Goal: Information Seeking & Learning: Learn about a topic

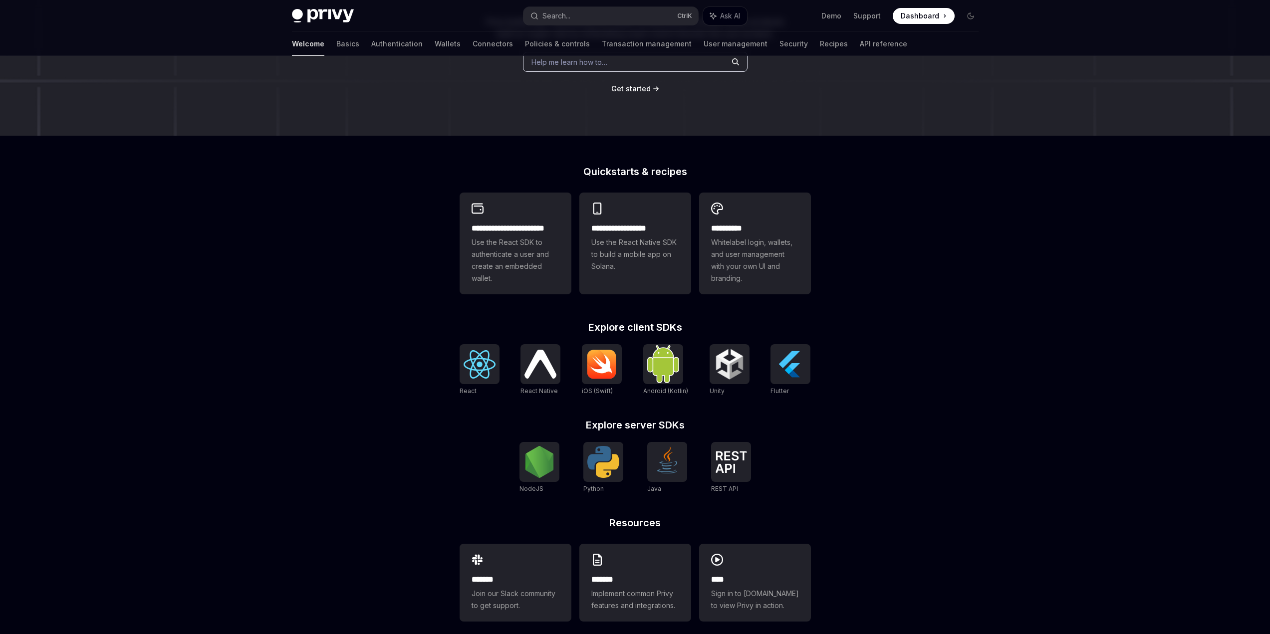
scroll to position [159, 0]
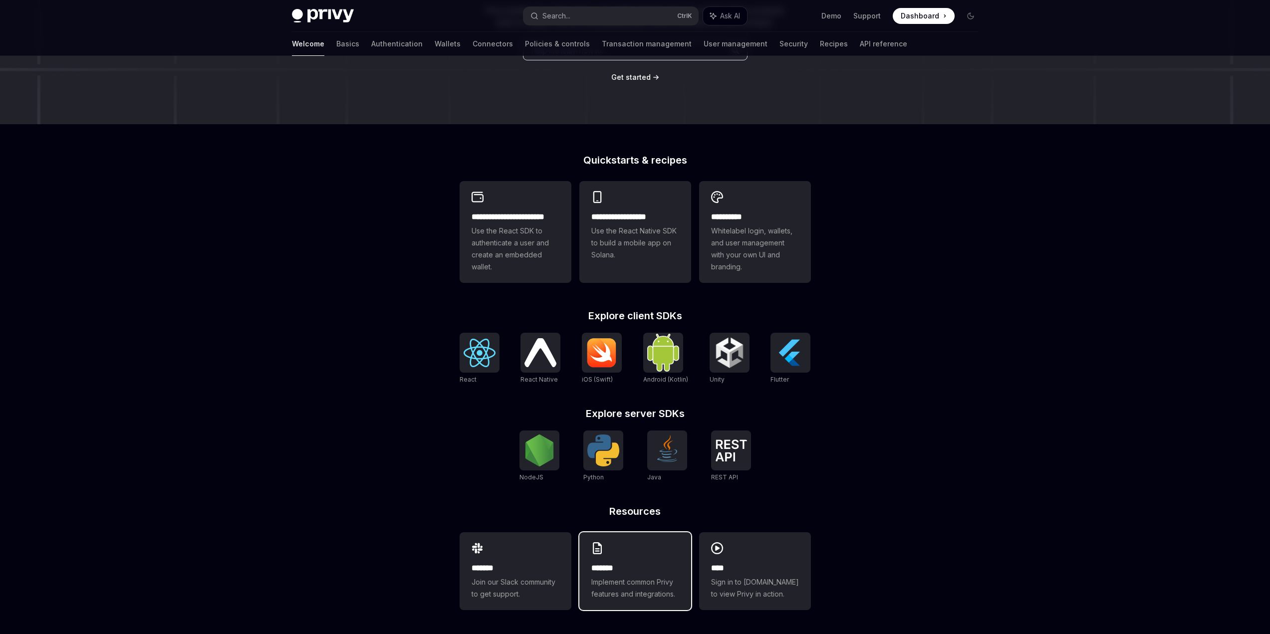
click at [641, 562] on h2 "*******" at bounding box center [635, 568] width 88 height 12
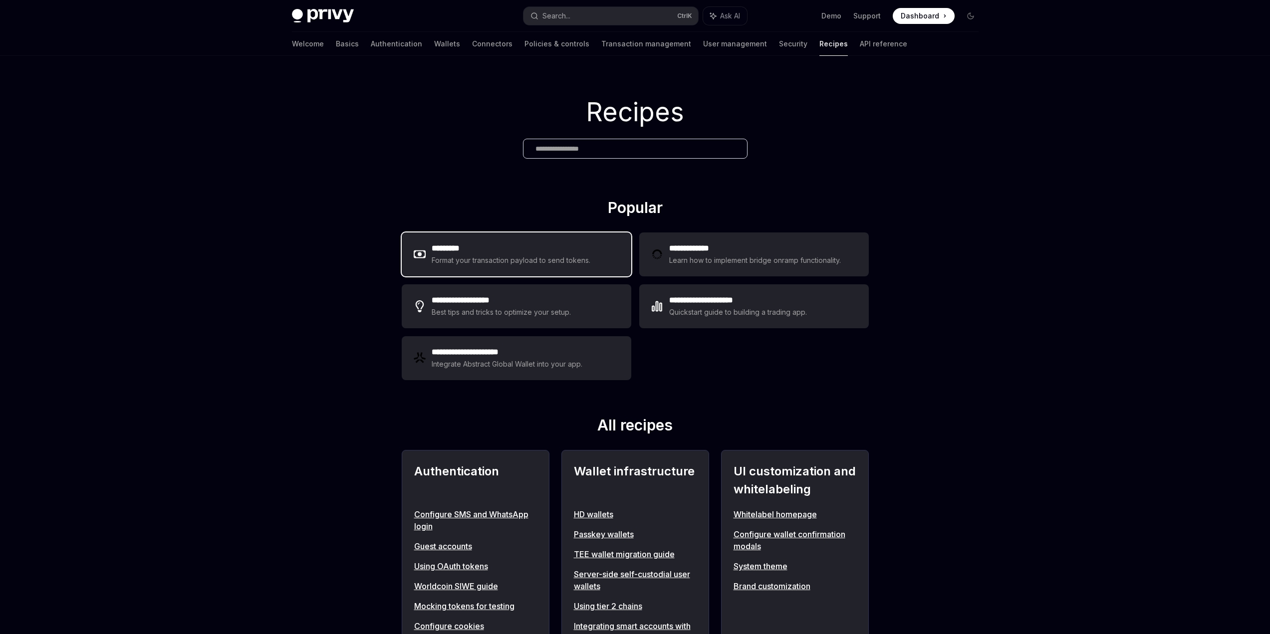
click at [509, 254] on h2 "*********" at bounding box center [511, 249] width 159 height 12
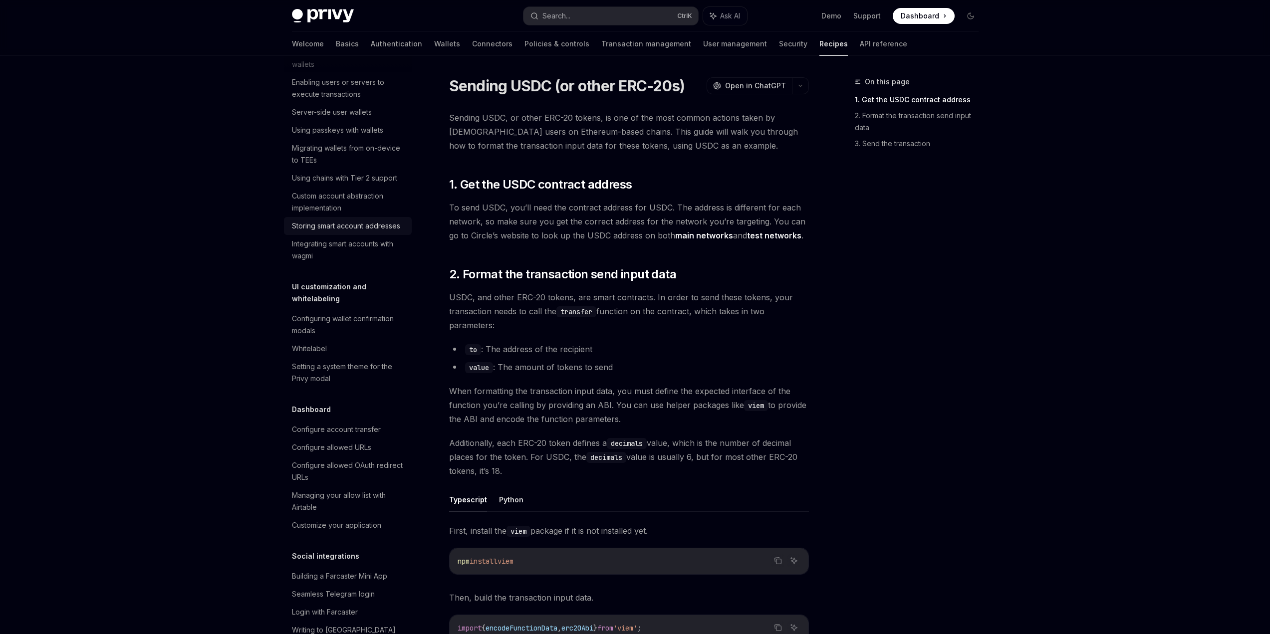
scroll to position [399, 0]
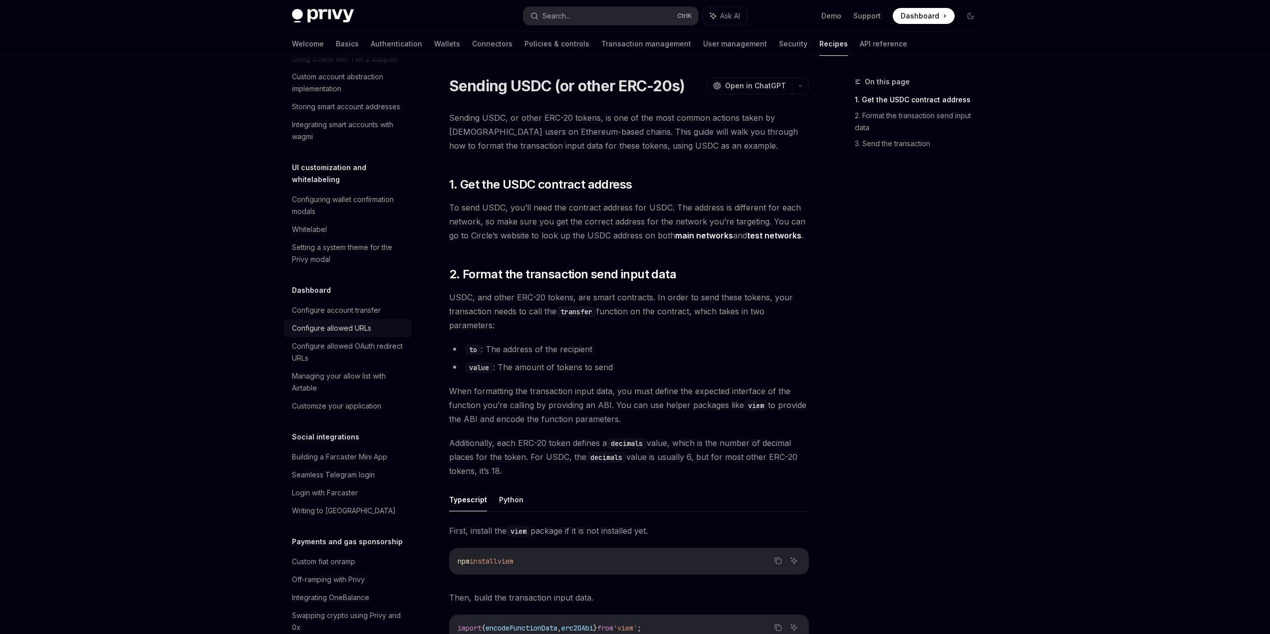
click at [348, 334] on div "Configure allowed URLs" at bounding box center [331, 328] width 79 height 12
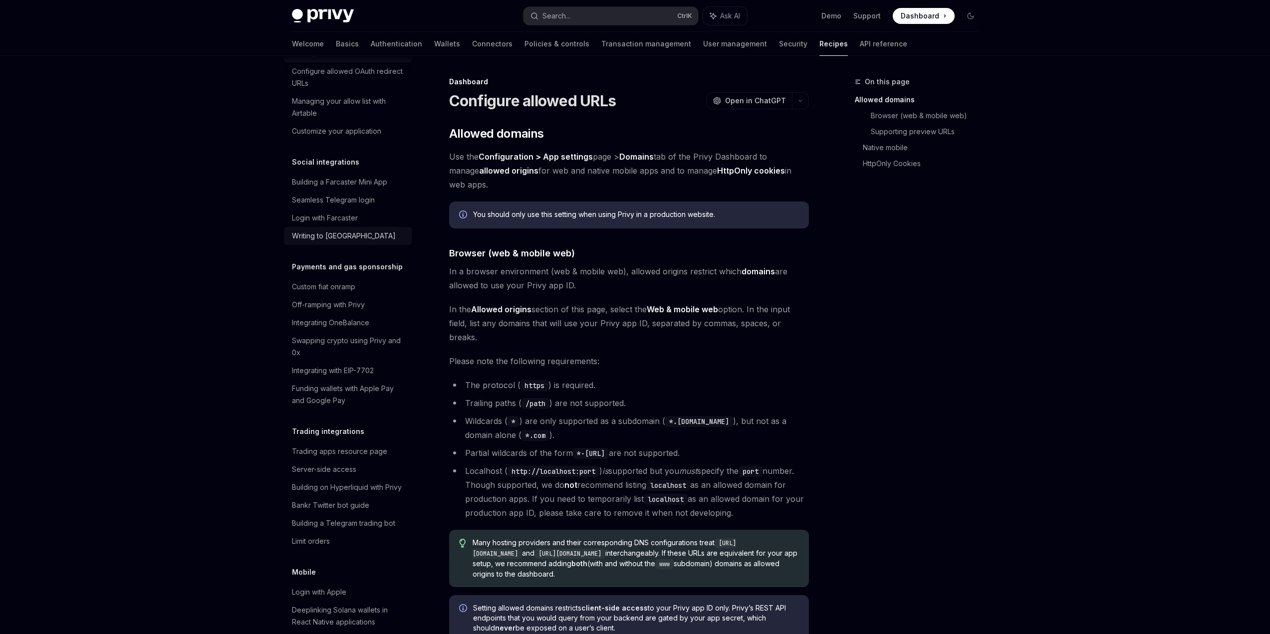
scroll to position [699, 0]
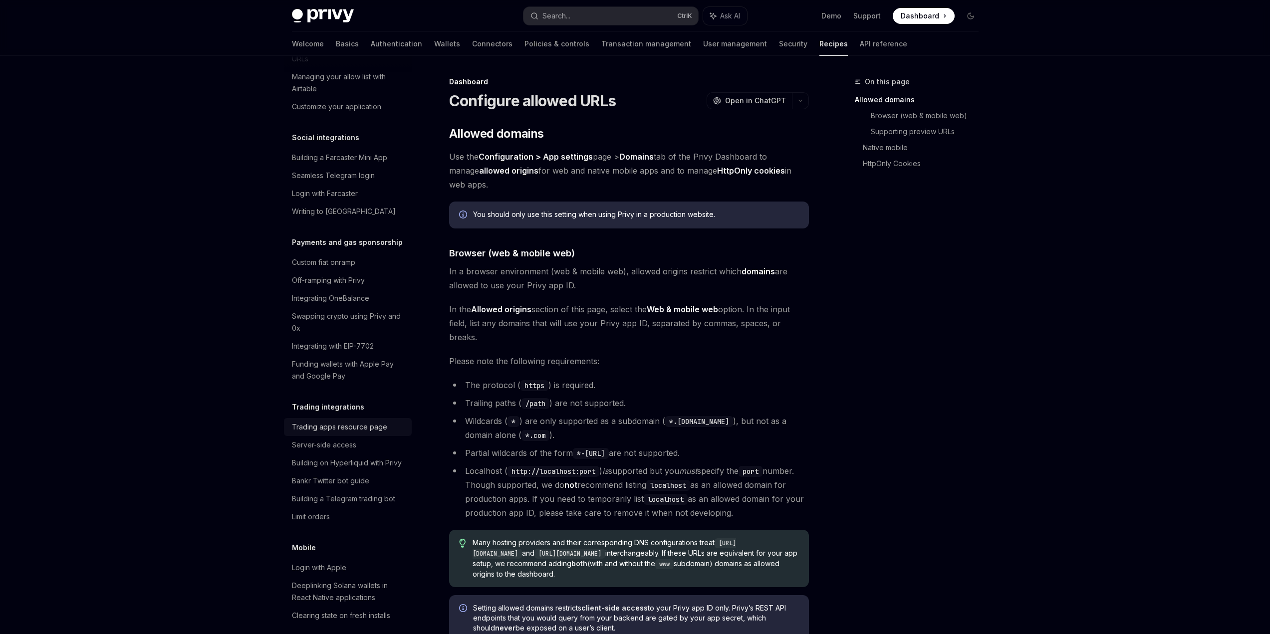
click at [326, 433] on div "Trading apps resource page" at bounding box center [339, 427] width 95 height 12
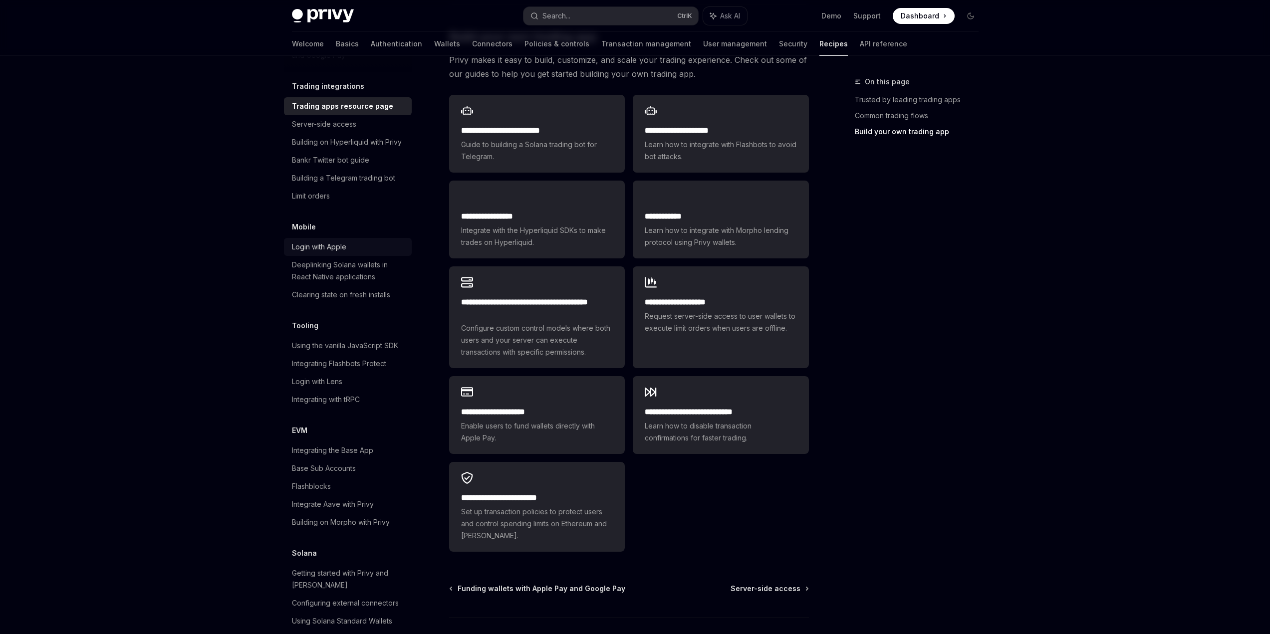
scroll to position [1098, 0]
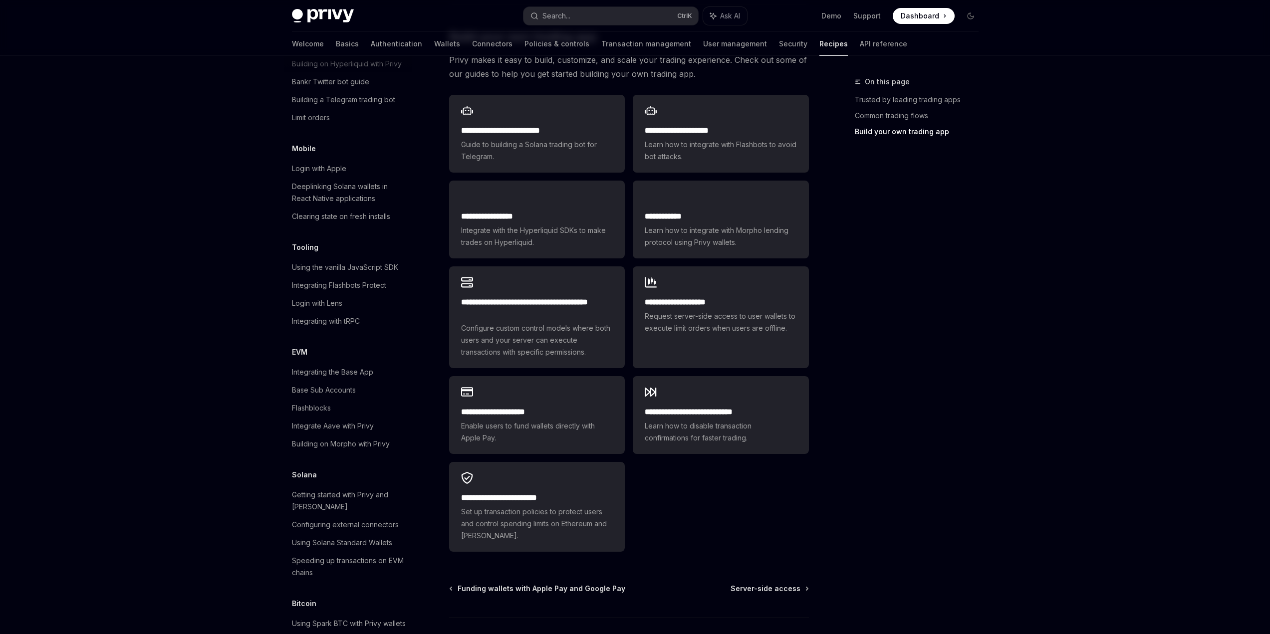
drag, startPoint x: 327, startPoint y: 401, endPoint x: 332, endPoint y: 396, distance: 7.1
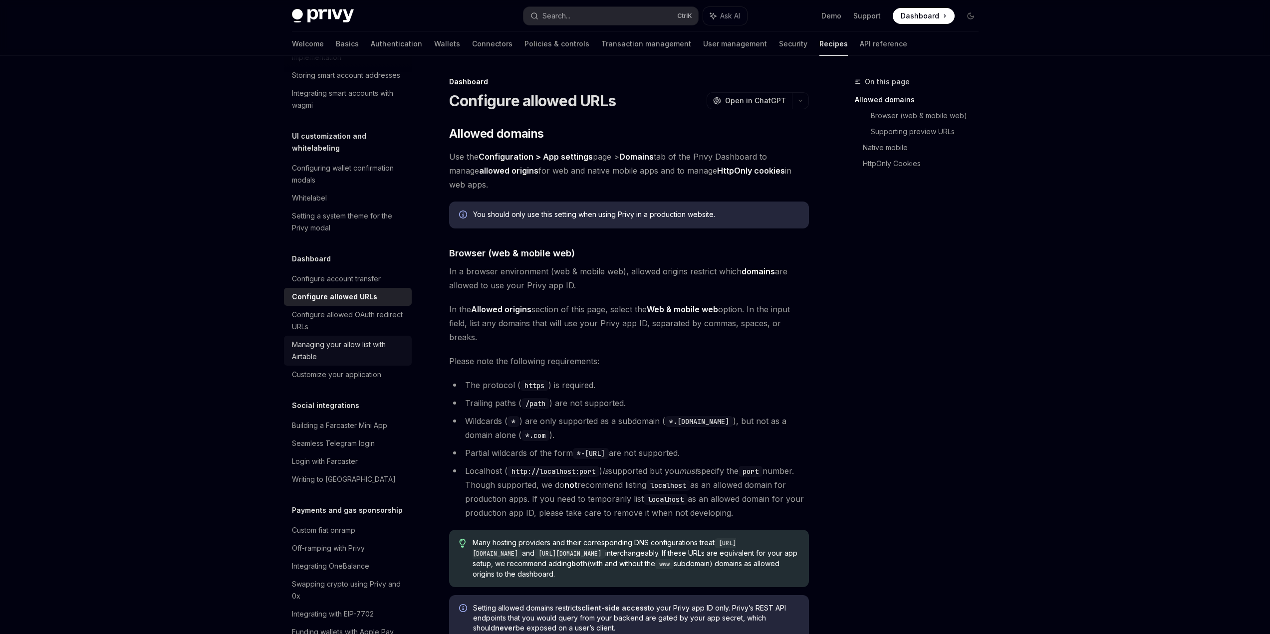
type textarea "*"
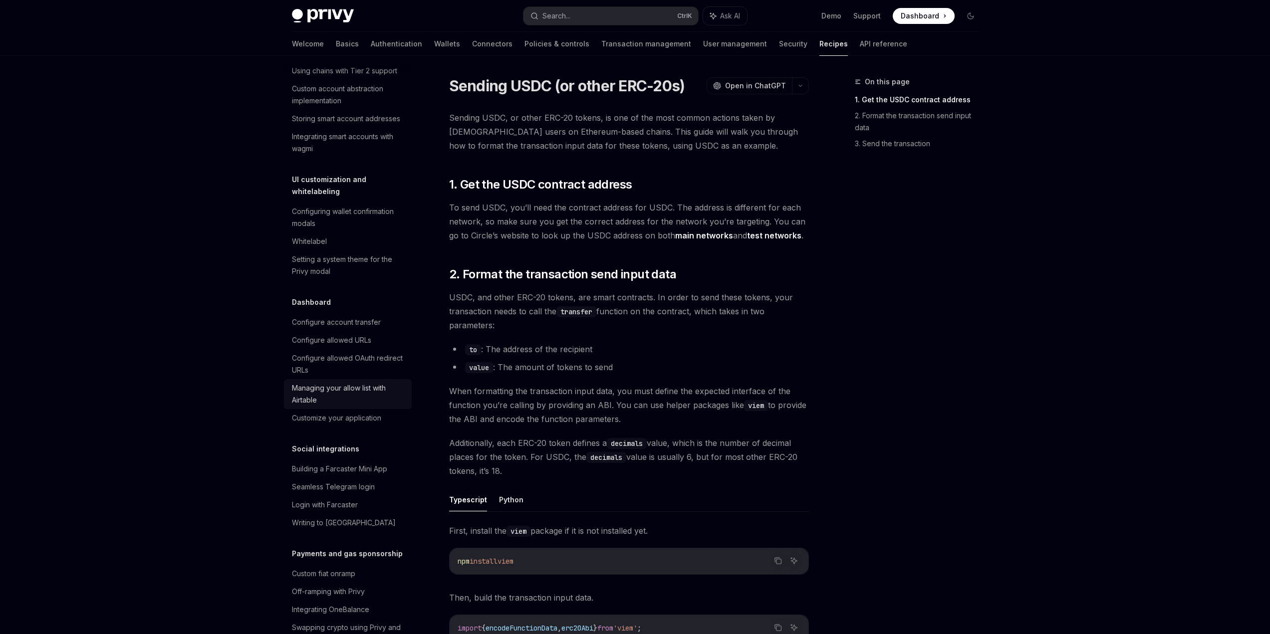
scroll to position [381, 0]
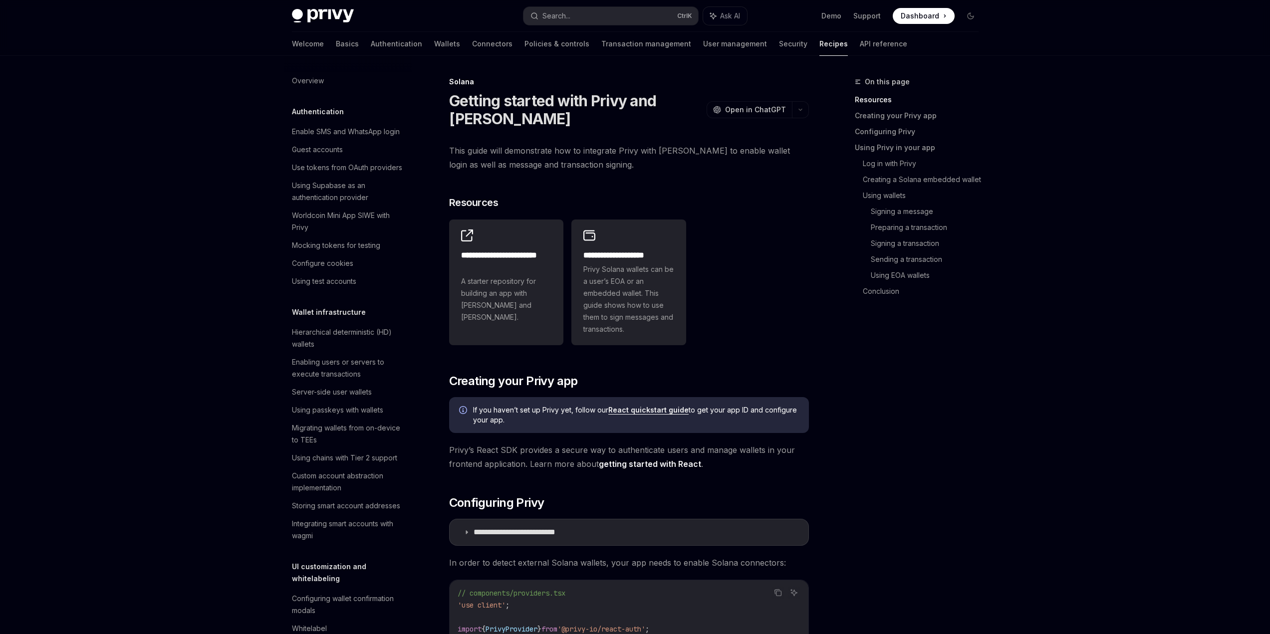
scroll to position [1263, 0]
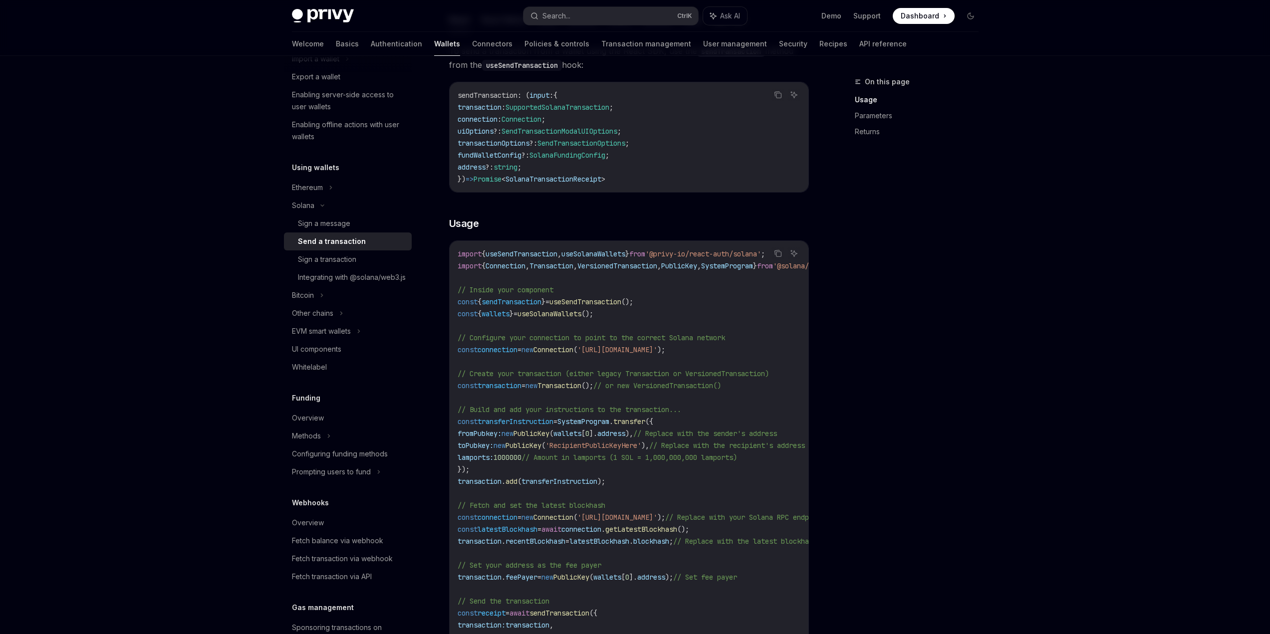
scroll to position [150, 0]
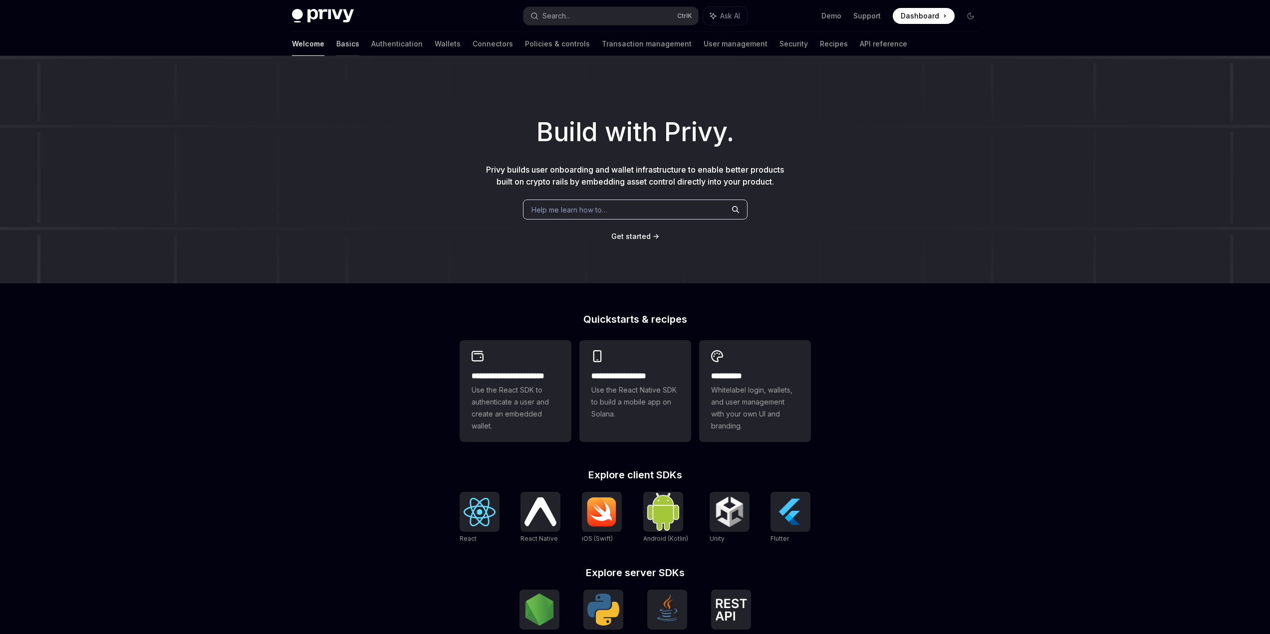
click at [336, 42] on link "Basics" at bounding box center [347, 44] width 23 height 24
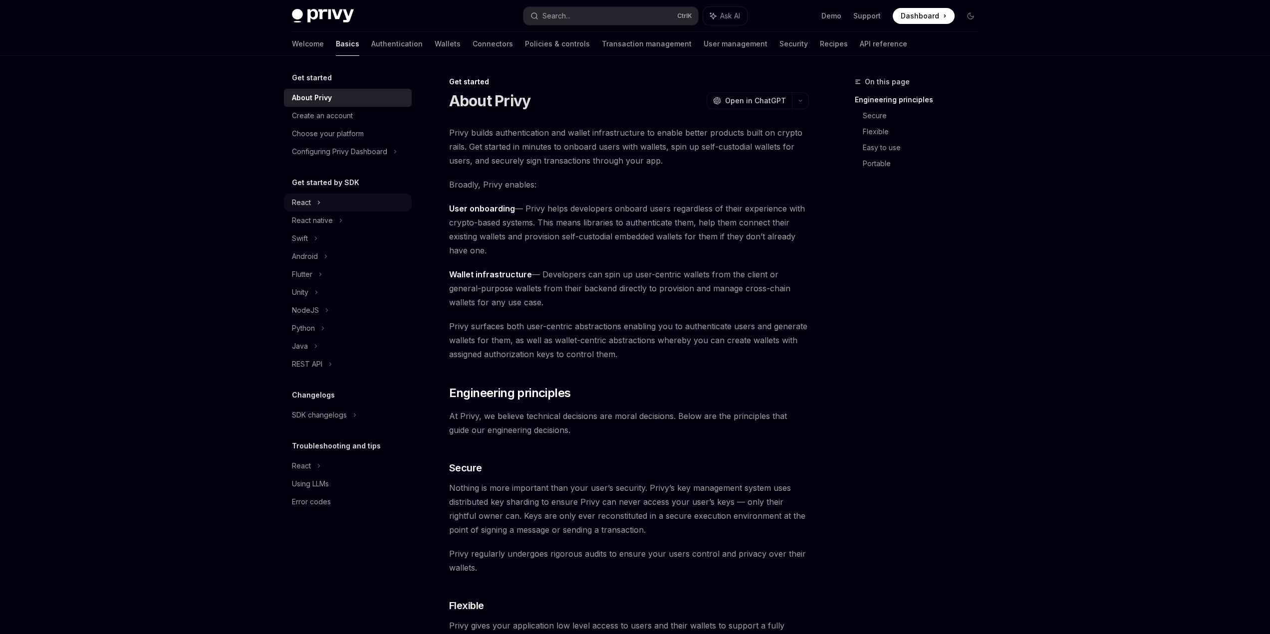
click at [312, 204] on div "React" at bounding box center [348, 203] width 128 height 18
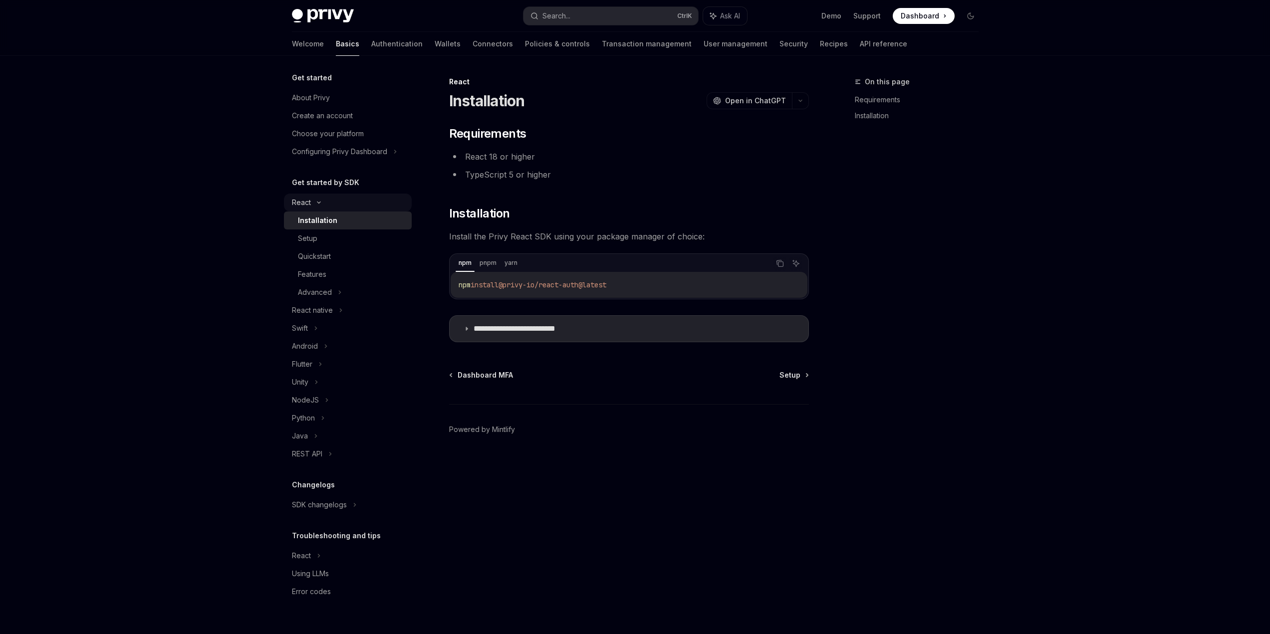
type textarea "*"
click at [584, 18] on button "Search... Ctrl K" at bounding box center [614, 16] width 175 height 18
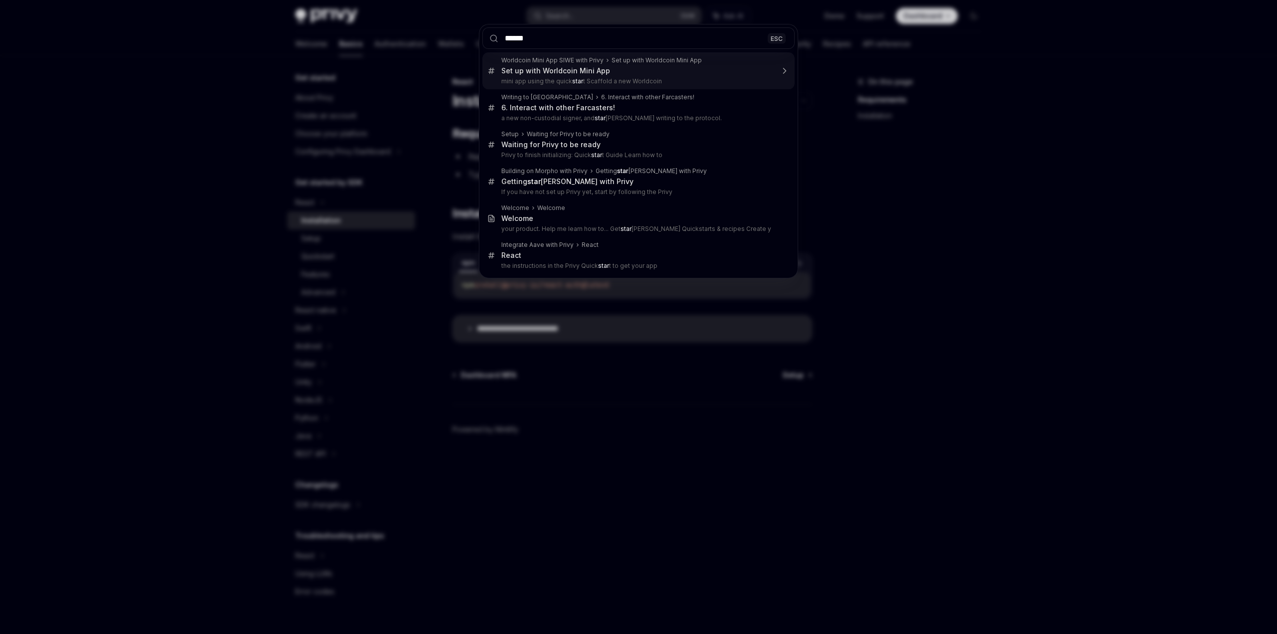
type input "*******"
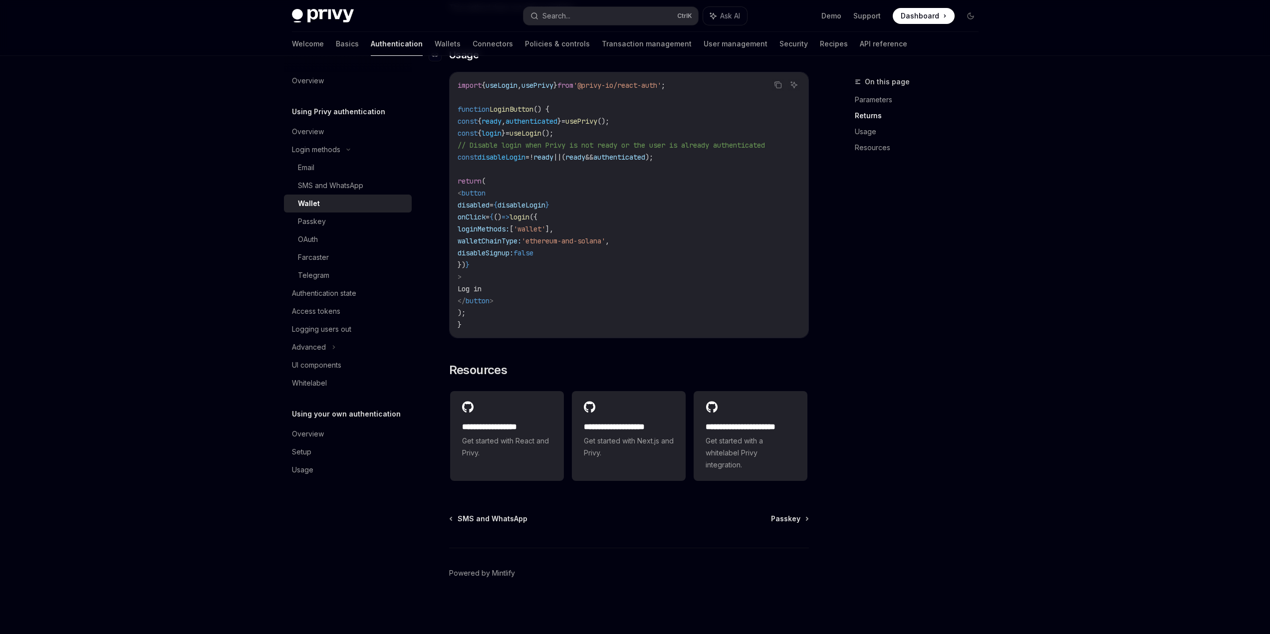
scroll to position [621, 0]
click at [513, 428] on h2 "**********" at bounding box center [507, 427] width 90 height 12
click at [313, 250] on link "Farcaster" at bounding box center [348, 257] width 128 height 18
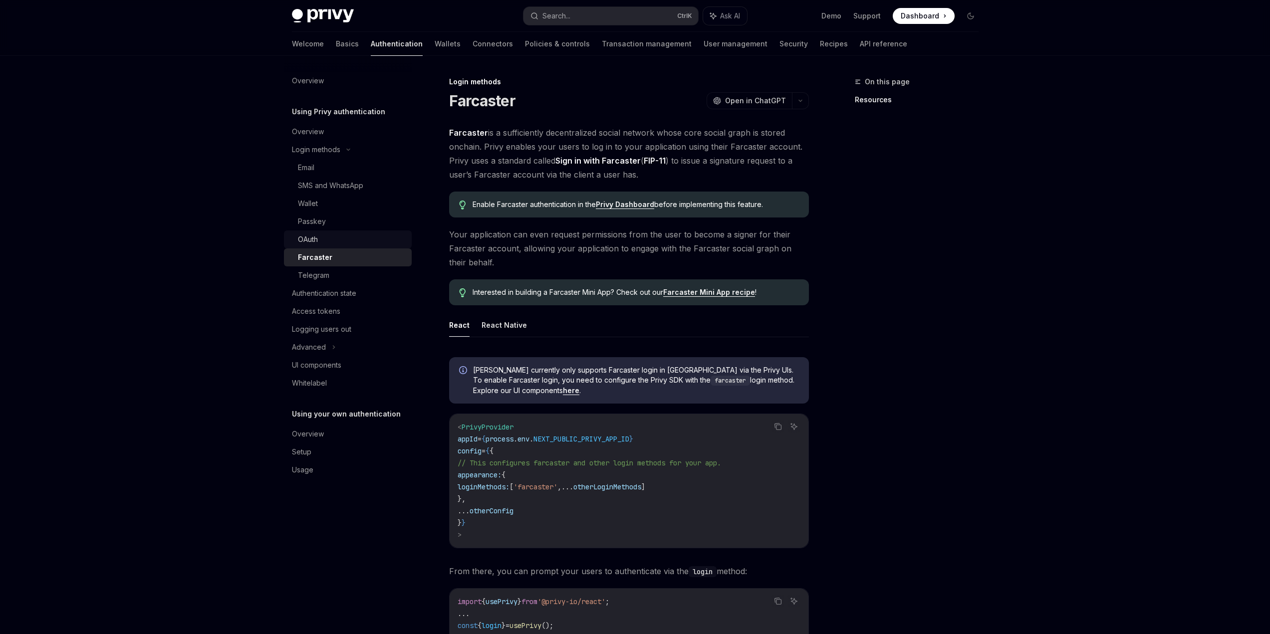
click at [315, 247] on link "OAuth" at bounding box center [348, 240] width 128 height 18
type textarea "*"
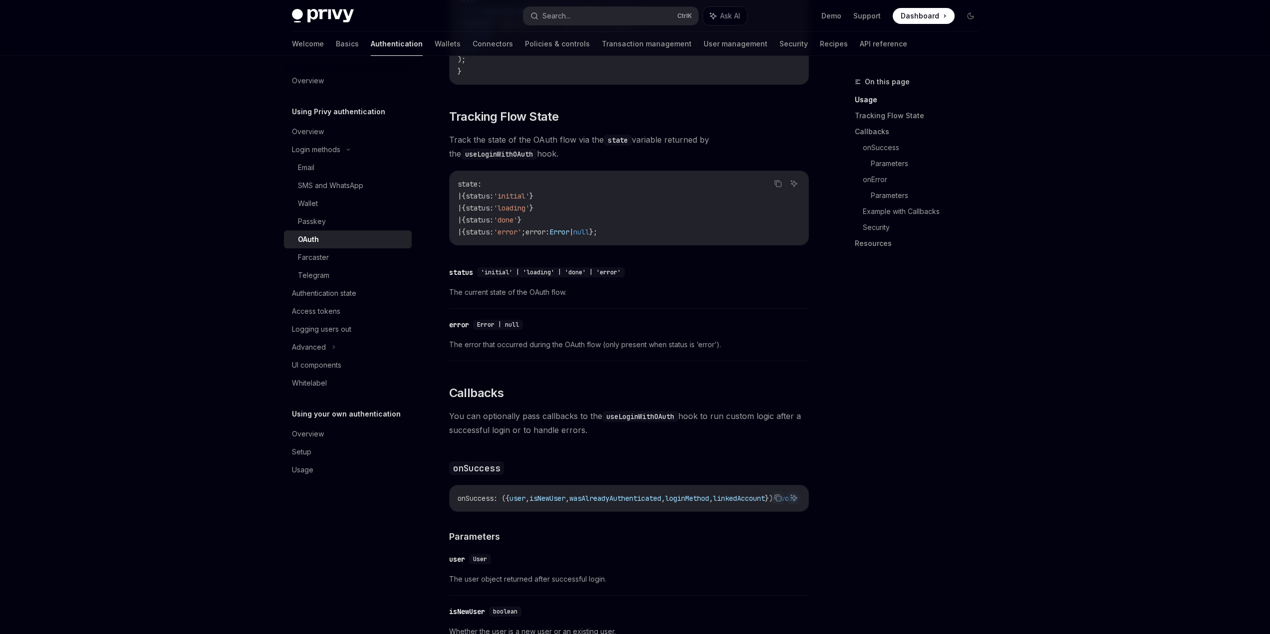
scroll to position [948, 0]
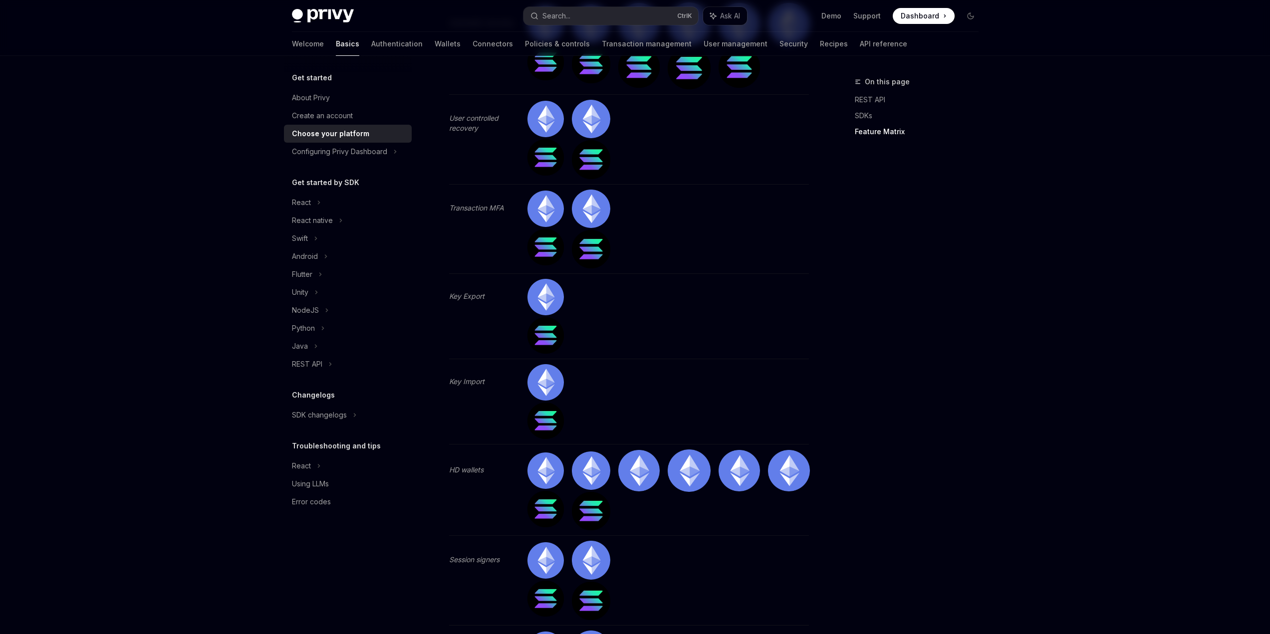
scroll to position [2295, 0]
